Goal: Task Accomplishment & Management: Manage account settings

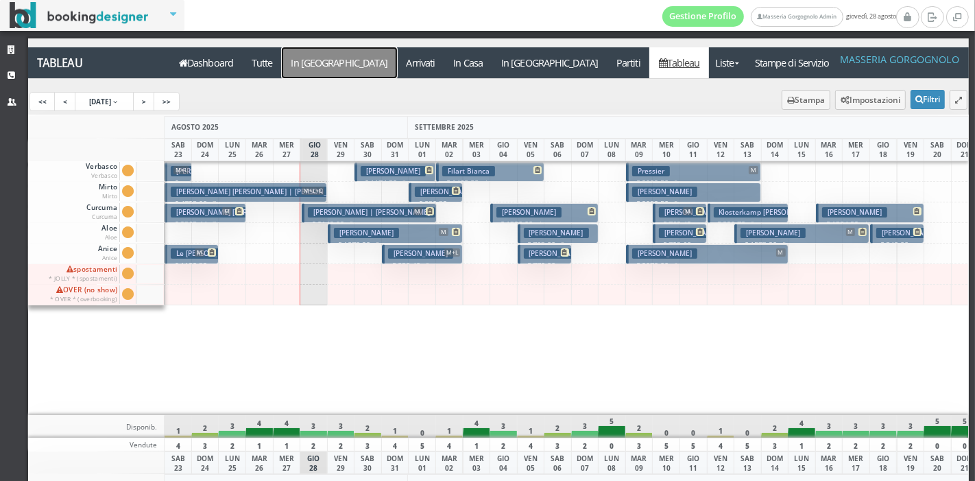
click at [329, 52] on a=pms-arrival-reservations"] "In [GEOGRAPHIC_DATA]" at bounding box center [339, 62] width 115 height 31
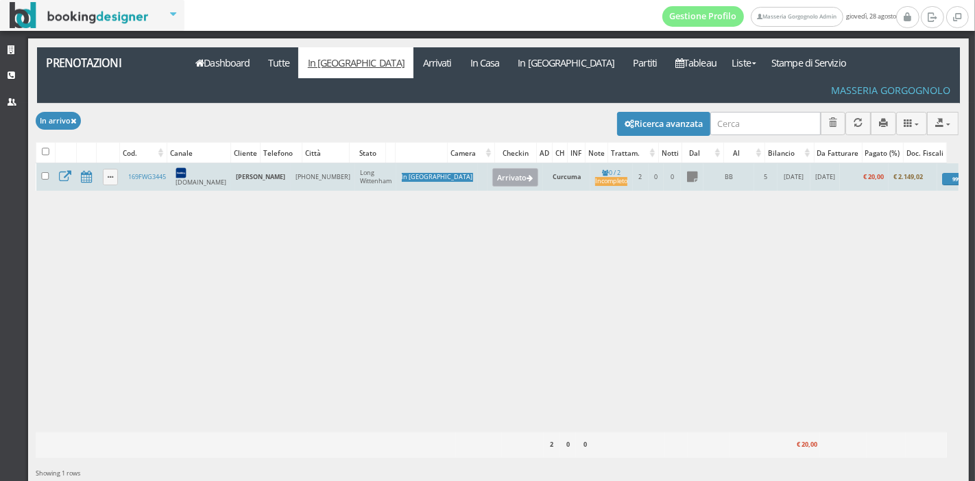
click at [492, 168] on button "Arrivato" at bounding box center [515, 177] width 46 height 18
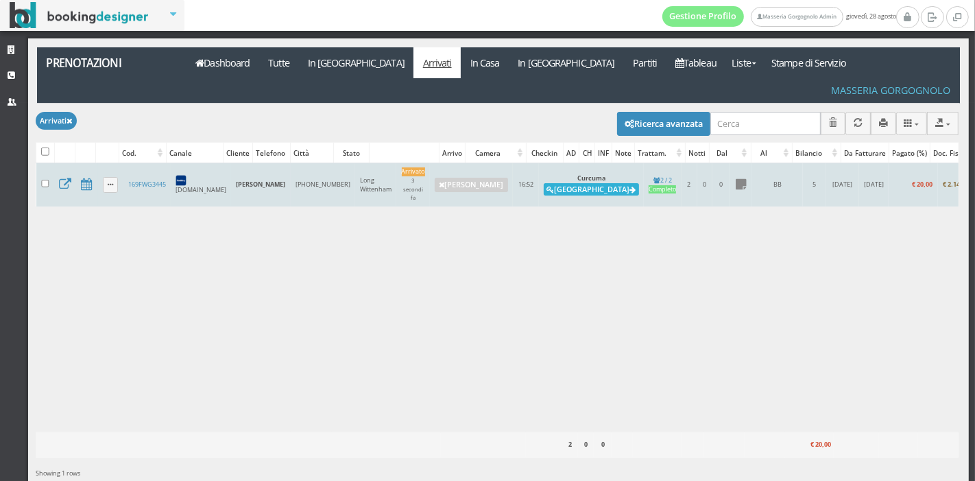
click at [544, 183] on button "Alloggia" at bounding box center [591, 189] width 95 height 12
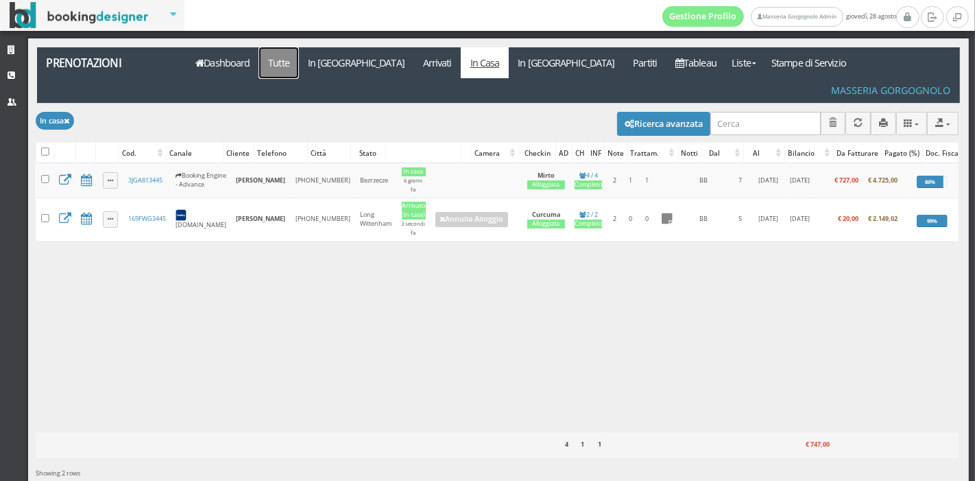
click at [289, 68] on link "Tutte" at bounding box center [279, 62] width 40 height 31
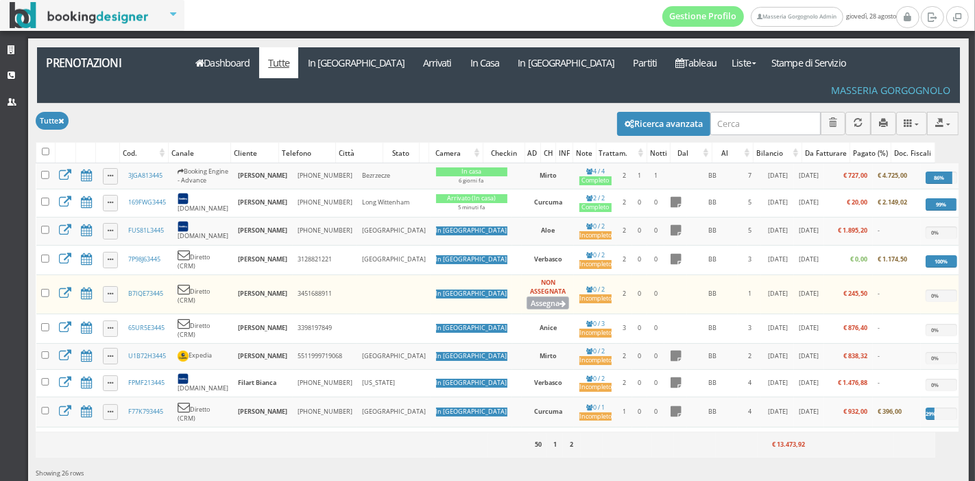
click at [527, 296] on button "Assegna" at bounding box center [548, 302] width 43 height 13
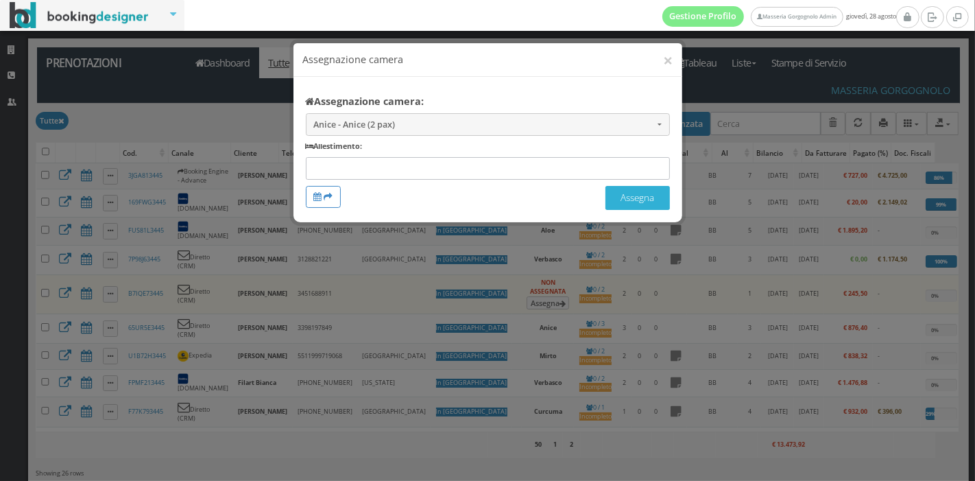
click at [639, 192] on button "Assegna" at bounding box center [637, 198] width 64 height 24
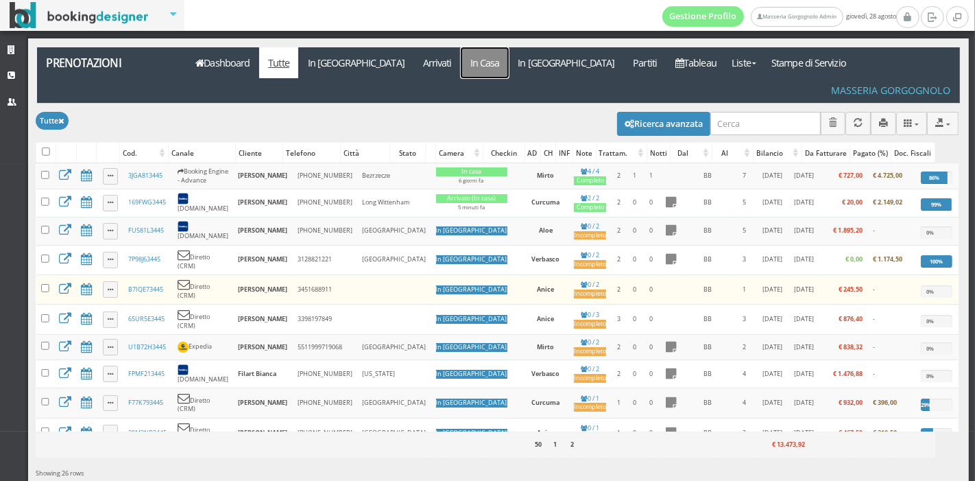
click at [461, 62] on link "In Casa" at bounding box center [485, 62] width 48 height 31
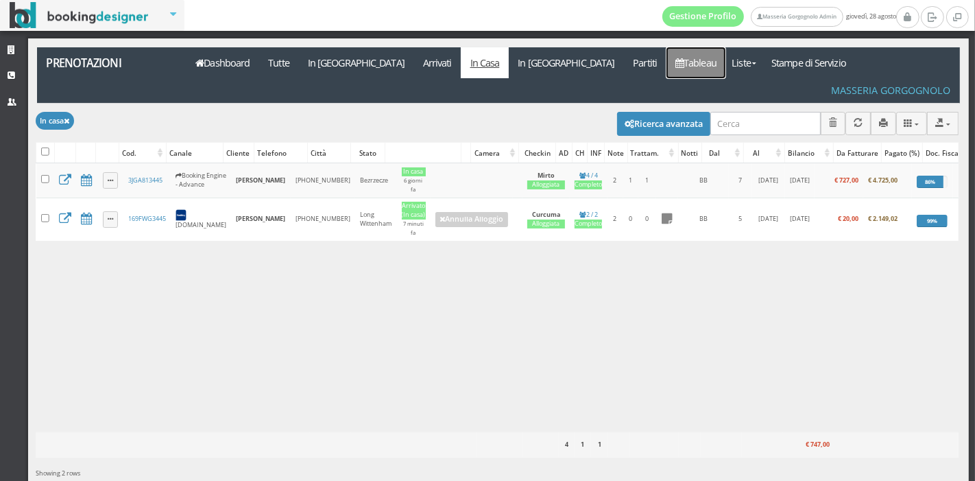
click at [666, 59] on link "Tableau" at bounding box center [696, 62] width 60 height 31
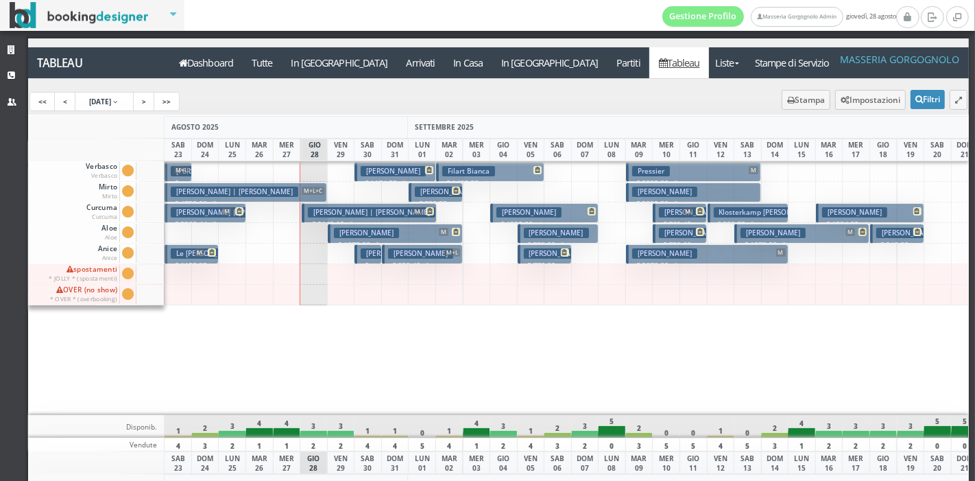
click at [402, 252] on h3 "Moro Matteo" at bounding box center [420, 253] width 65 height 10
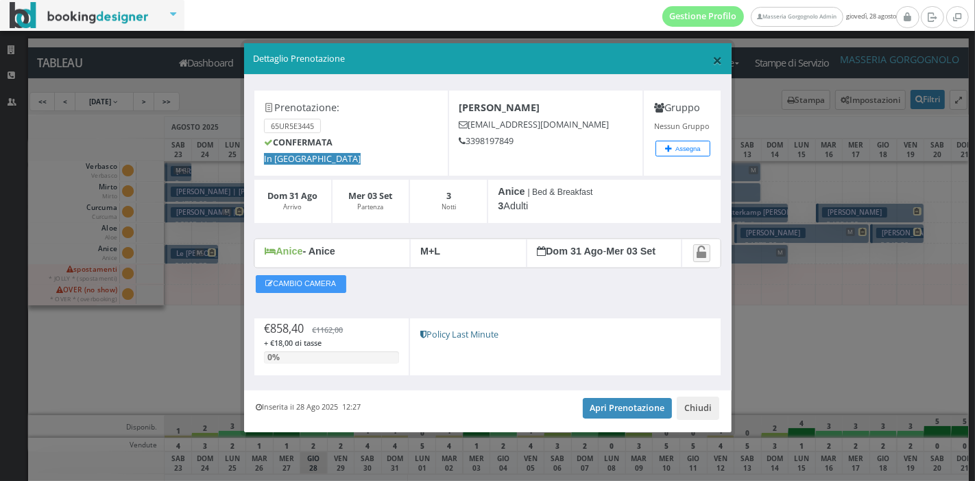
click at [716, 62] on span "×" at bounding box center [717, 59] width 10 height 23
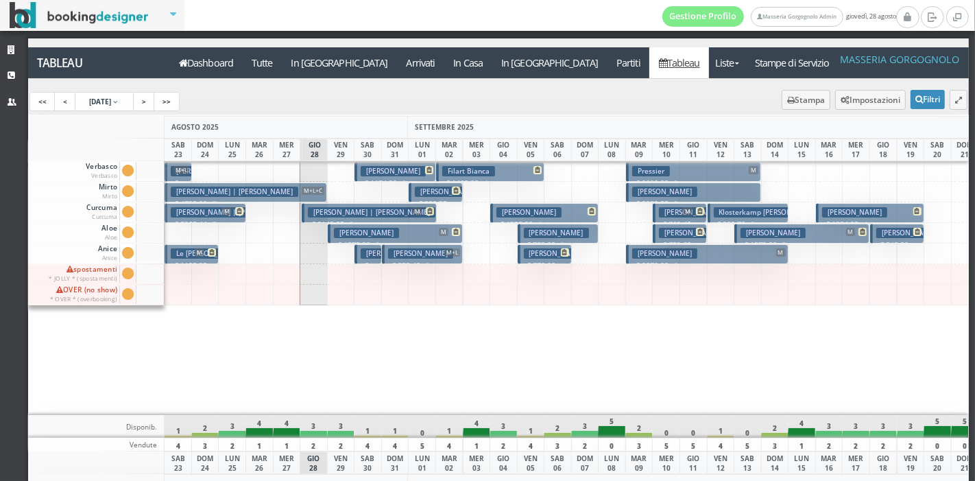
click at [361, 254] on h3 "Gatta Giuseppe" at bounding box center [393, 253] width 65 height 10
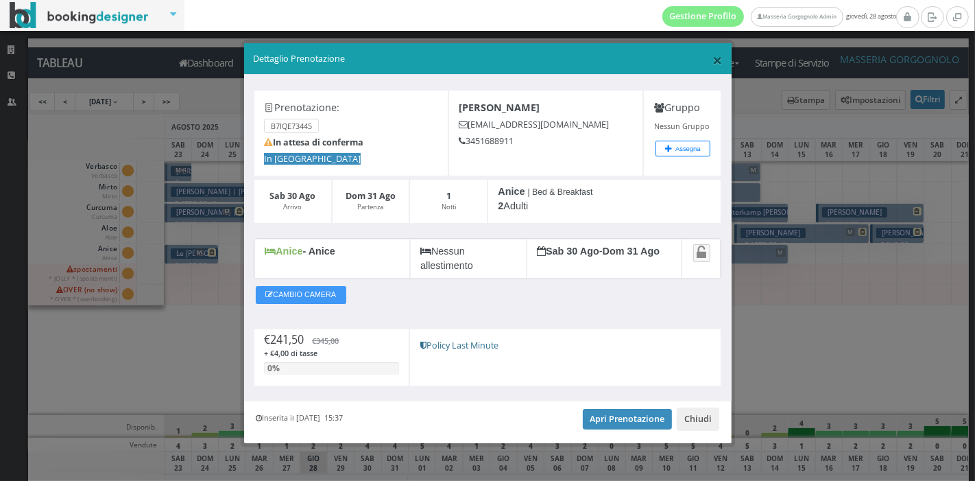
click at [712, 63] on span "×" at bounding box center [717, 59] width 10 height 23
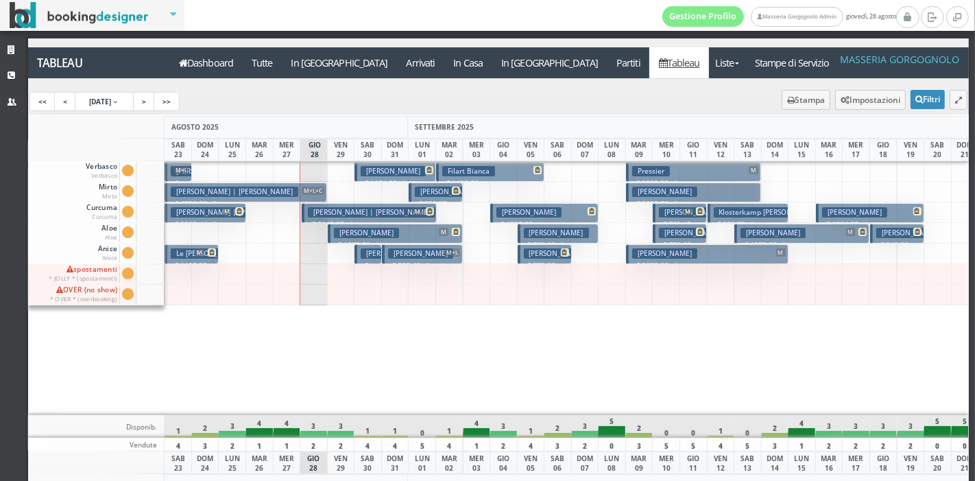
click at [366, 260] on p "€ 241.50 1 notti" at bounding box center [369, 281] width 16 height 43
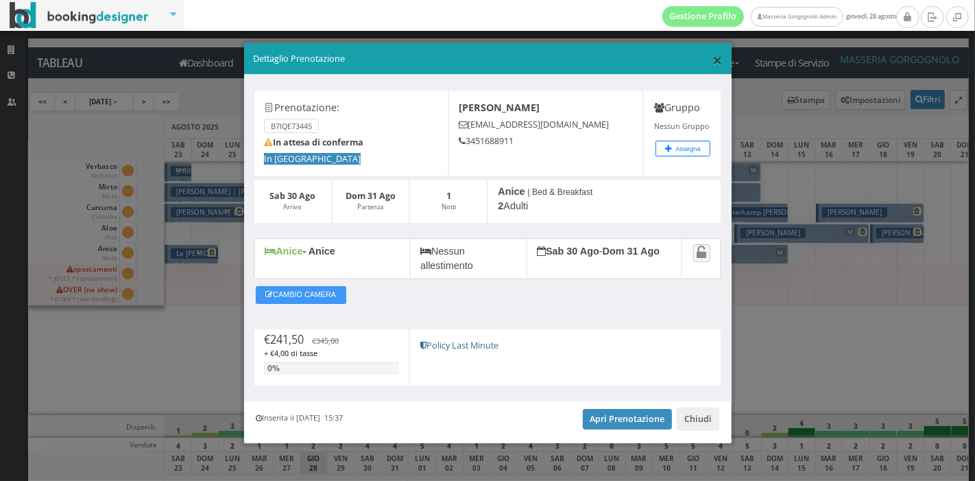
click at [712, 63] on span "×" at bounding box center [717, 59] width 10 height 23
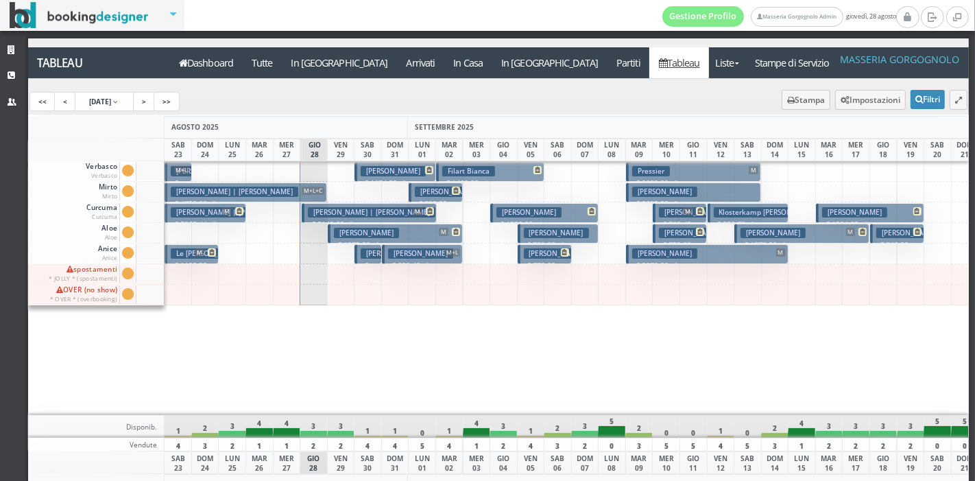
click at [395, 255] on h3 "Moro Matteo" at bounding box center [420, 253] width 65 height 10
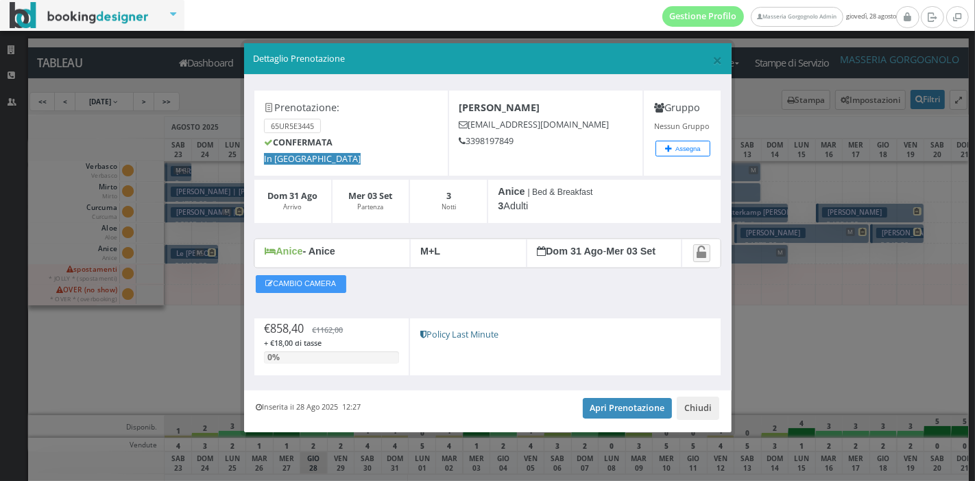
drag, startPoint x: 716, startPoint y: 53, endPoint x: 727, endPoint y: 60, distance: 13.5
click at [727, 60] on div "× Dettaglio Prenotazione" at bounding box center [487, 59] width 487 height 32
click at [716, 63] on span "×" at bounding box center [717, 59] width 10 height 23
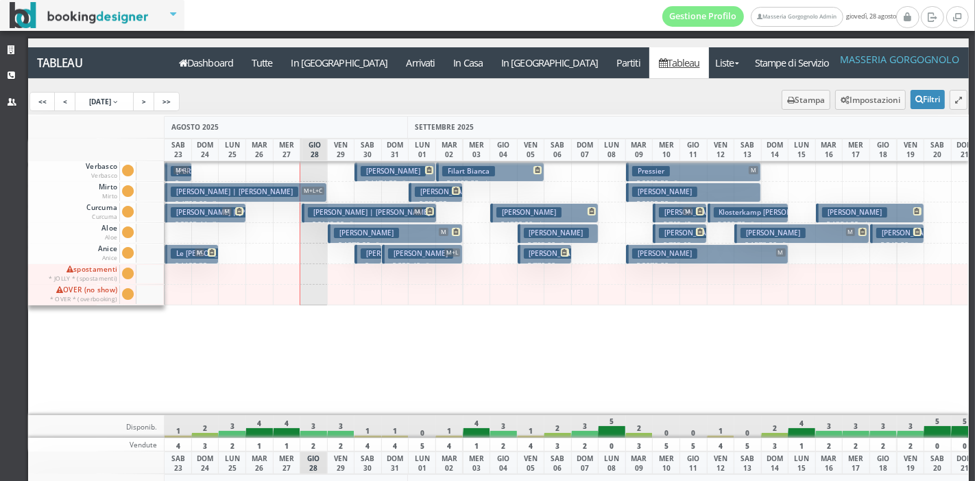
click at [382, 210] on h3 "Volpe Remigio | Volpe Remi" at bounding box center [372, 212] width 128 height 10
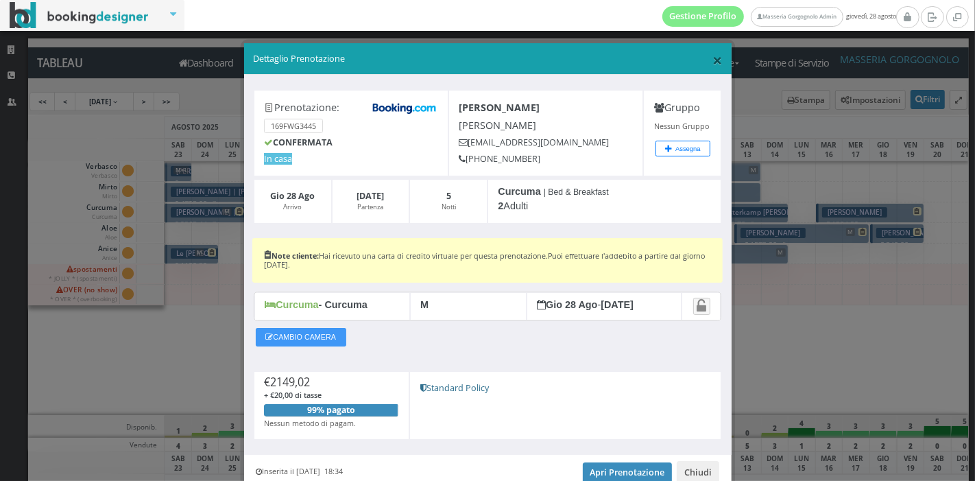
click at [712, 58] on span "×" at bounding box center [717, 59] width 10 height 23
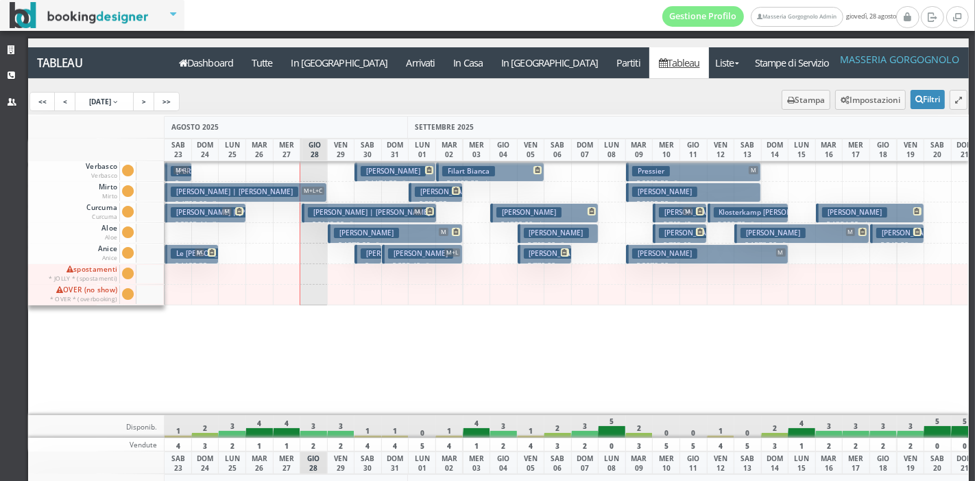
click at [332, 465] on div "VEN 29" at bounding box center [341, 462] width 28 height 23
click at [408, 207] on h3 "Volpe Remigio | Volpe Remi" at bounding box center [372, 212] width 128 height 10
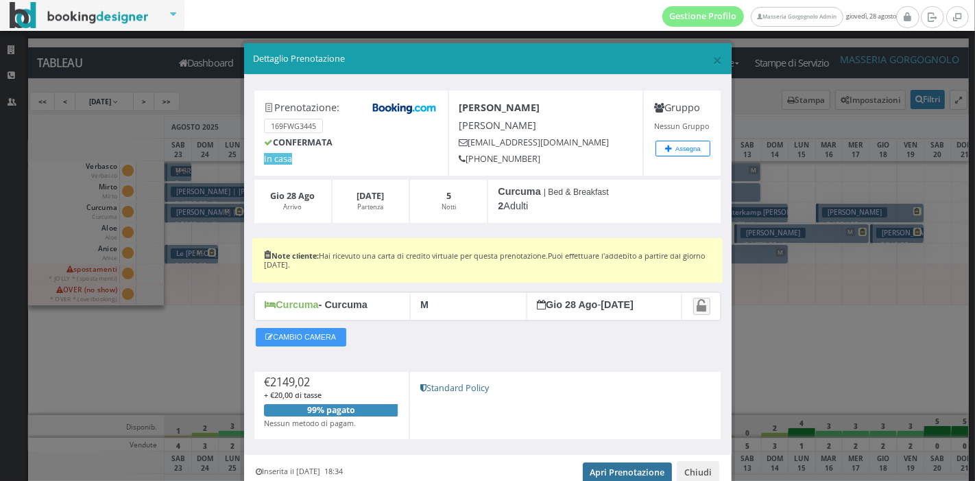
click at [607, 474] on link "Apri Prenotazione" at bounding box center [628, 472] width 90 height 21
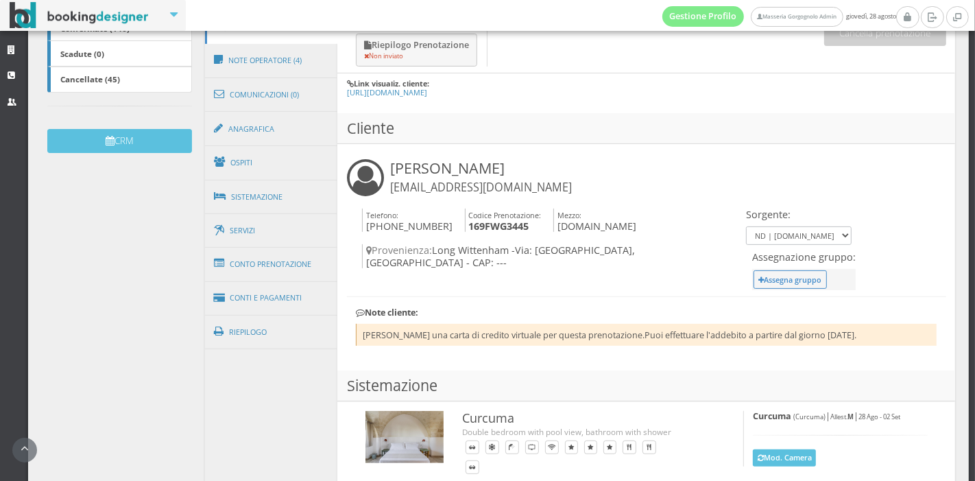
scroll to position [338, 0]
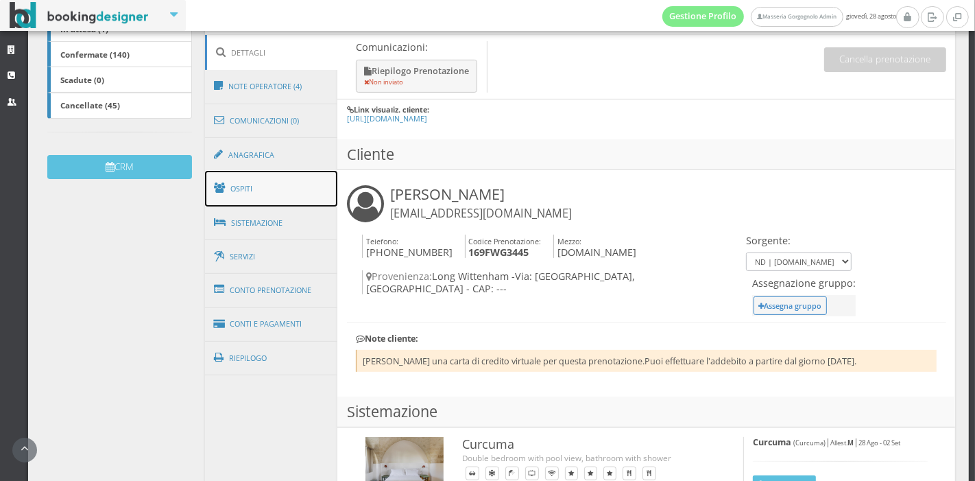
click at [304, 185] on link "Ospiti" at bounding box center [271, 189] width 133 height 36
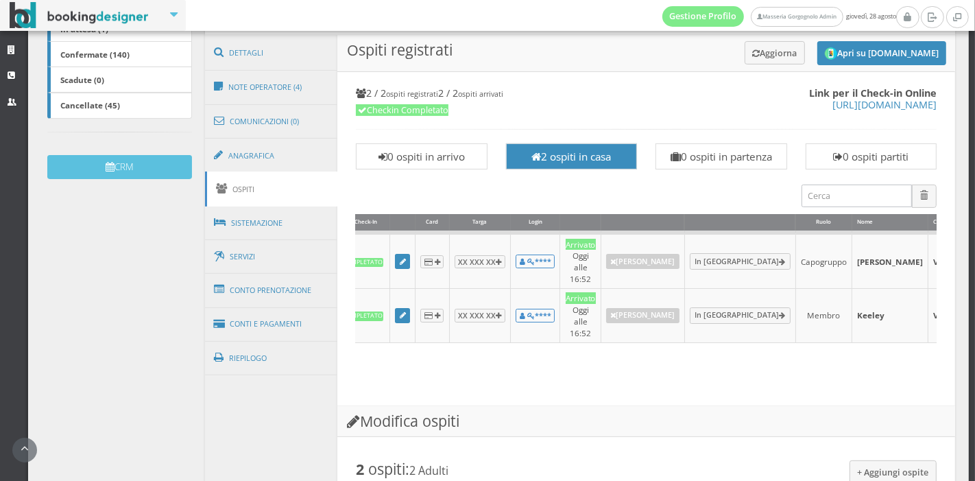
scroll to position [0, 0]
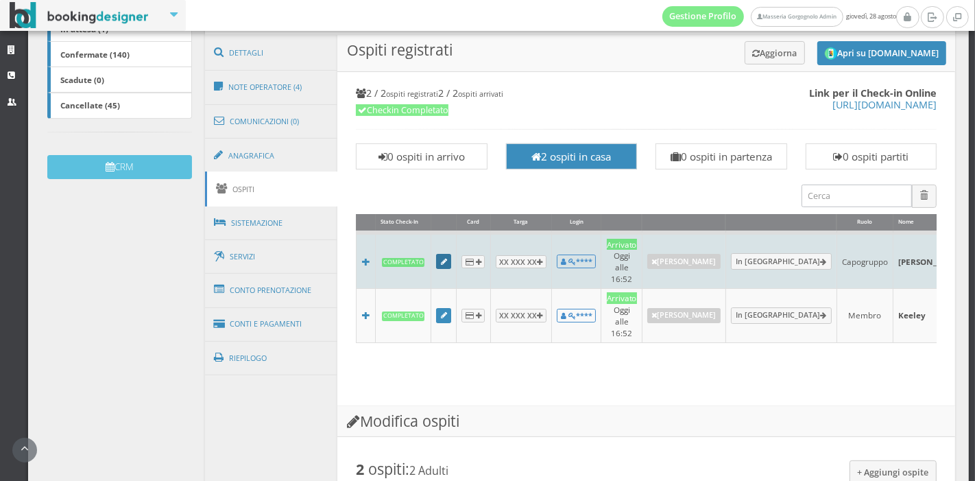
click at [441, 258] on icon at bounding box center [444, 262] width 6 height 8
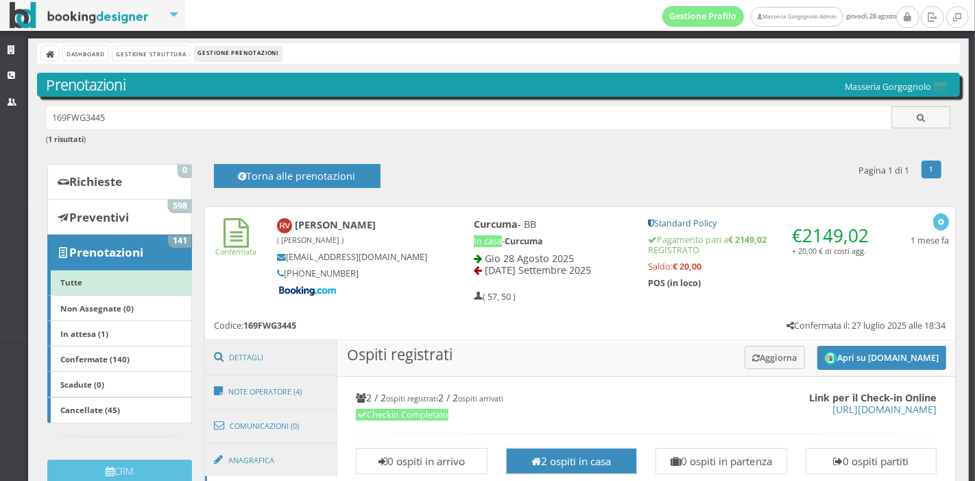
click at [338, 230] on b "[PERSON_NAME] ( [PERSON_NAME] )" at bounding box center [326, 231] width 99 height 27
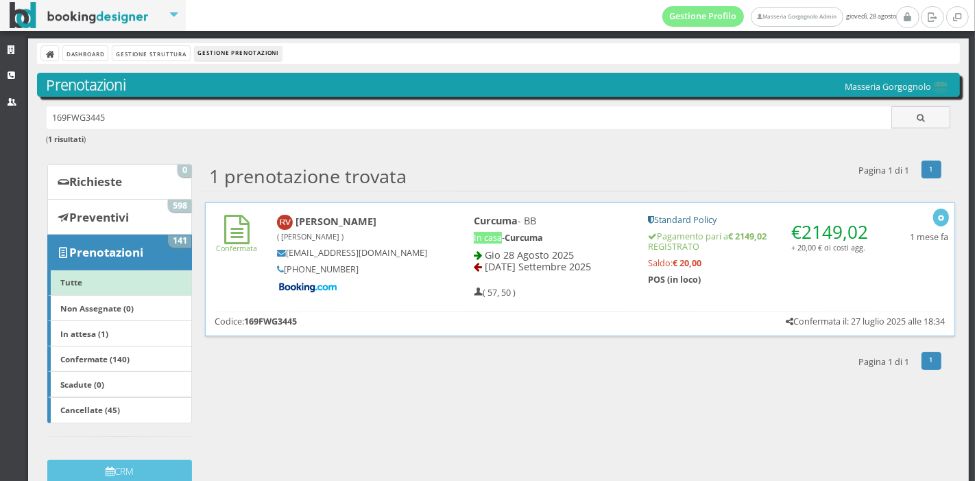
scroll to position [19, 0]
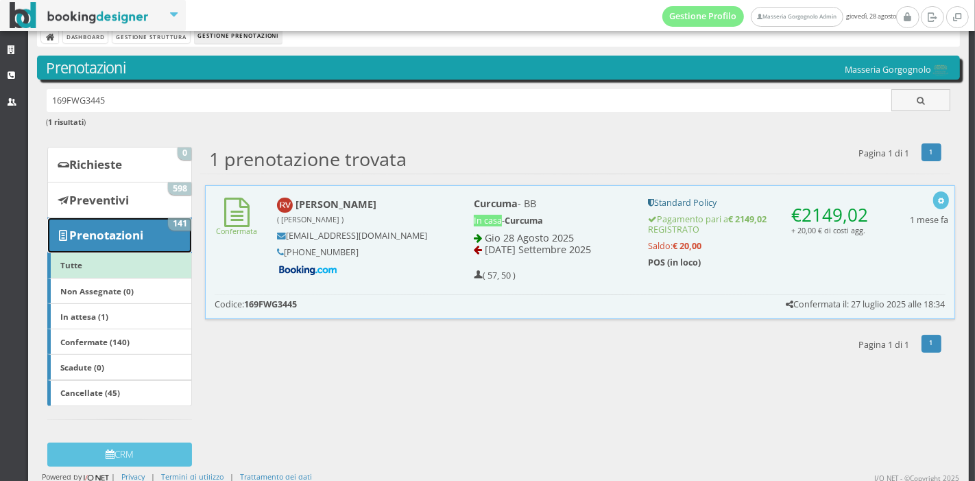
click at [133, 232] on b "Prenotazioni" at bounding box center [106, 235] width 74 height 16
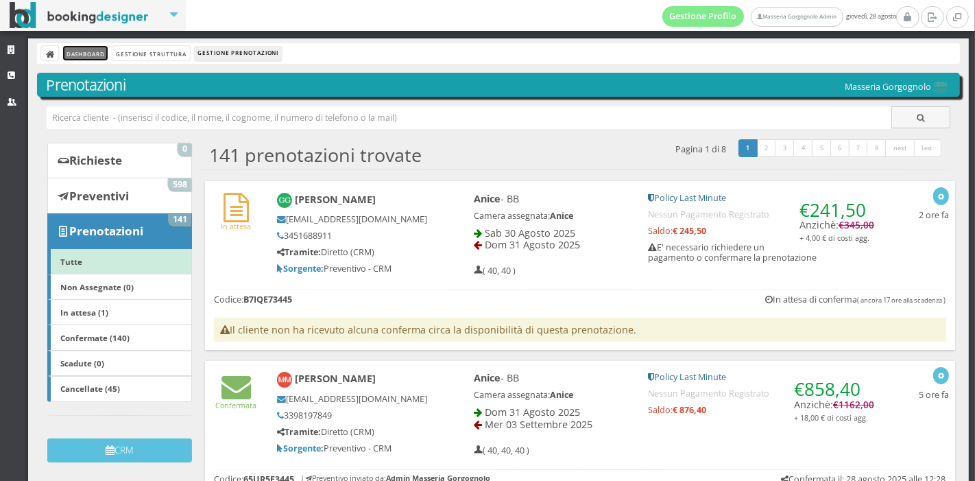
click at [70, 50] on link "Dashboard" at bounding box center [85, 53] width 45 height 14
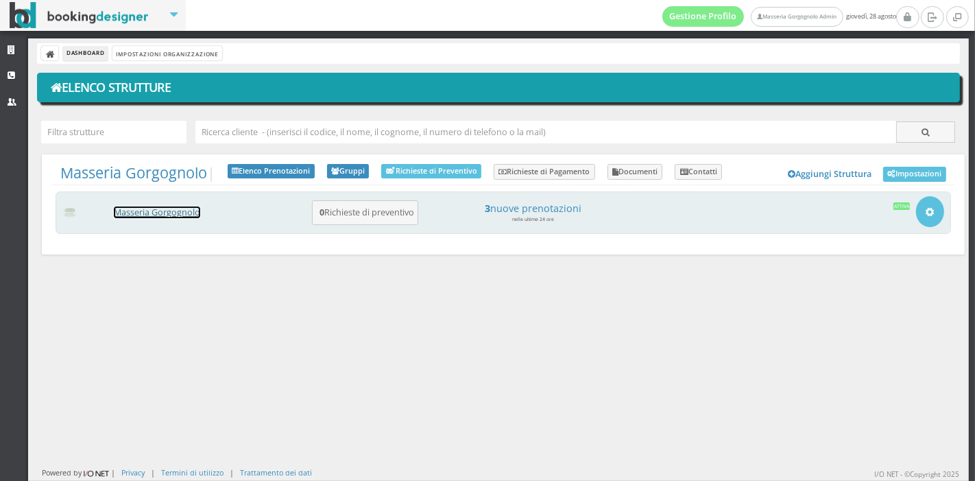
click at [160, 216] on link "Masseria Gorgognolo" at bounding box center [157, 212] width 86 height 12
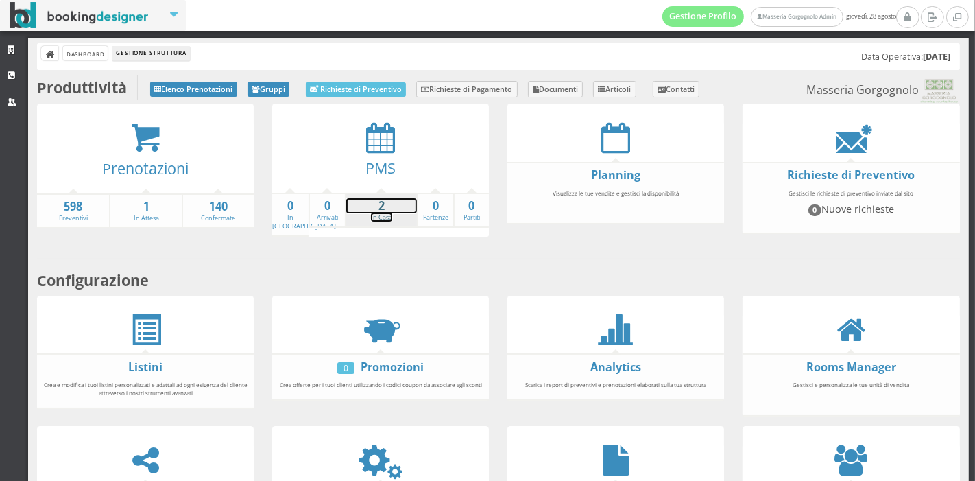
click at [362, 208] on strong "2" at bounding box center [381, 206] width 71 height 16
